Goal: Information Seeking & Learning: Learn about a topic

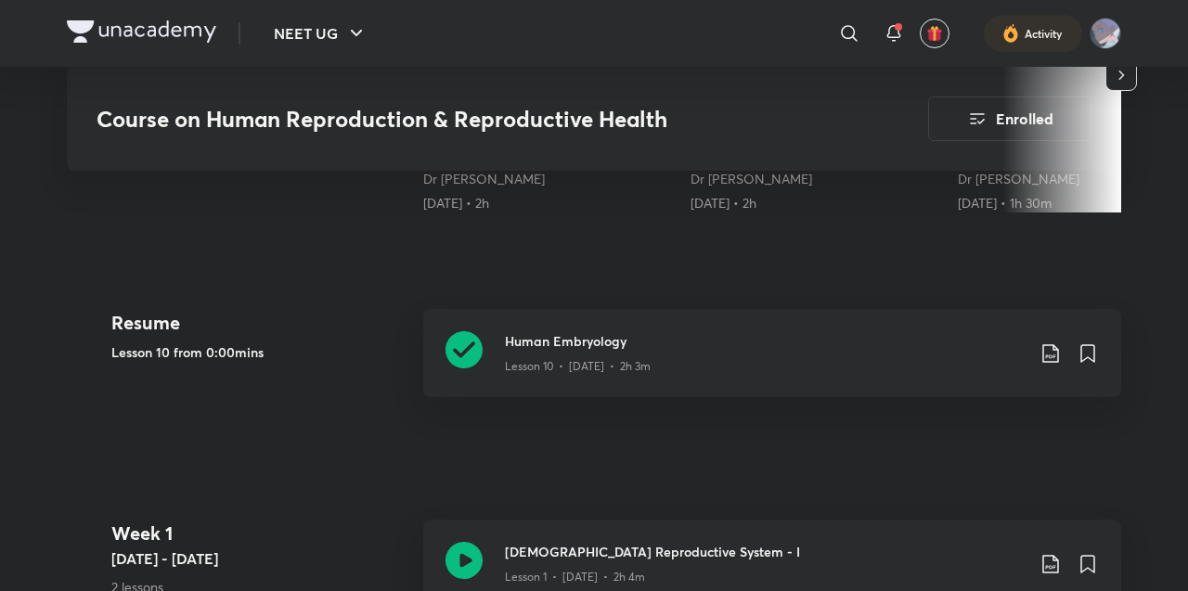
scroll to position [792, 0]
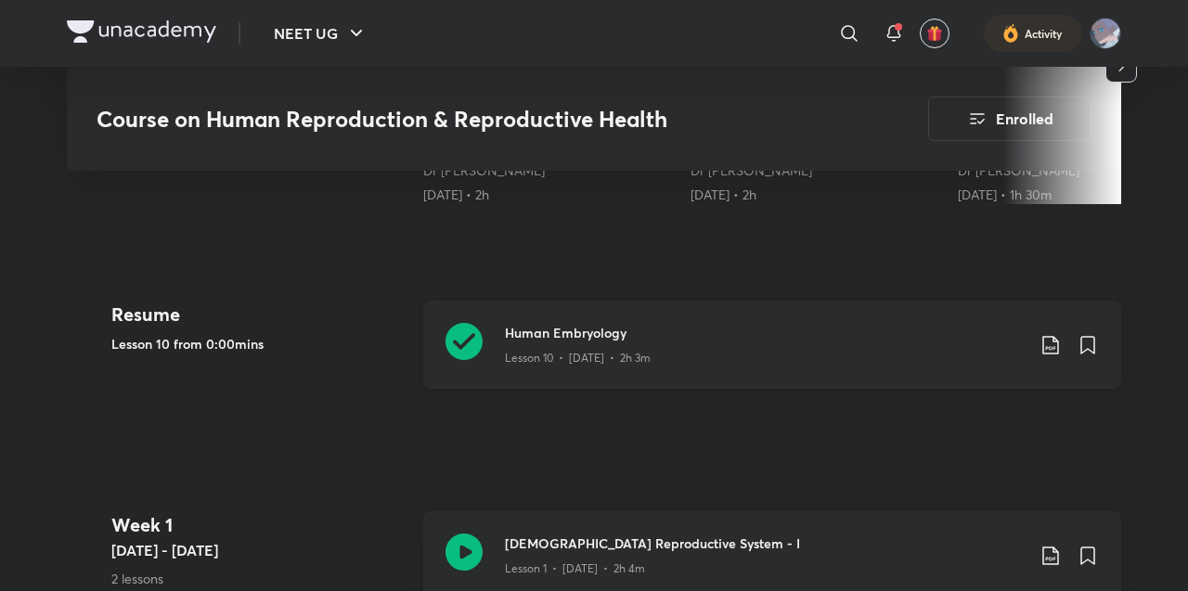
click at [720, 358] on div "Lesson 10 • [DATE] • 2h 3m" at bounding box center [765, 354] width 520 height 24
